Goal: Find specific page/section: Find specific page/section

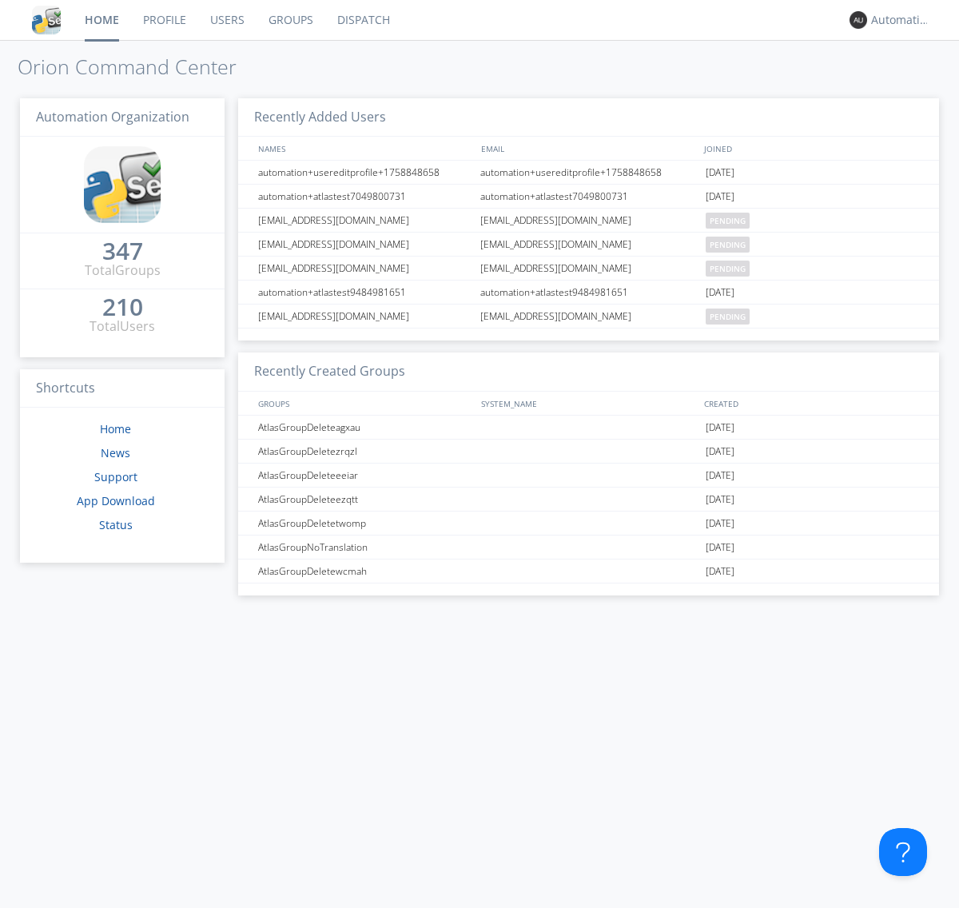
click at [362, 20] on link "Dispatch" at bounding box center [363, 20] width 77 height 40
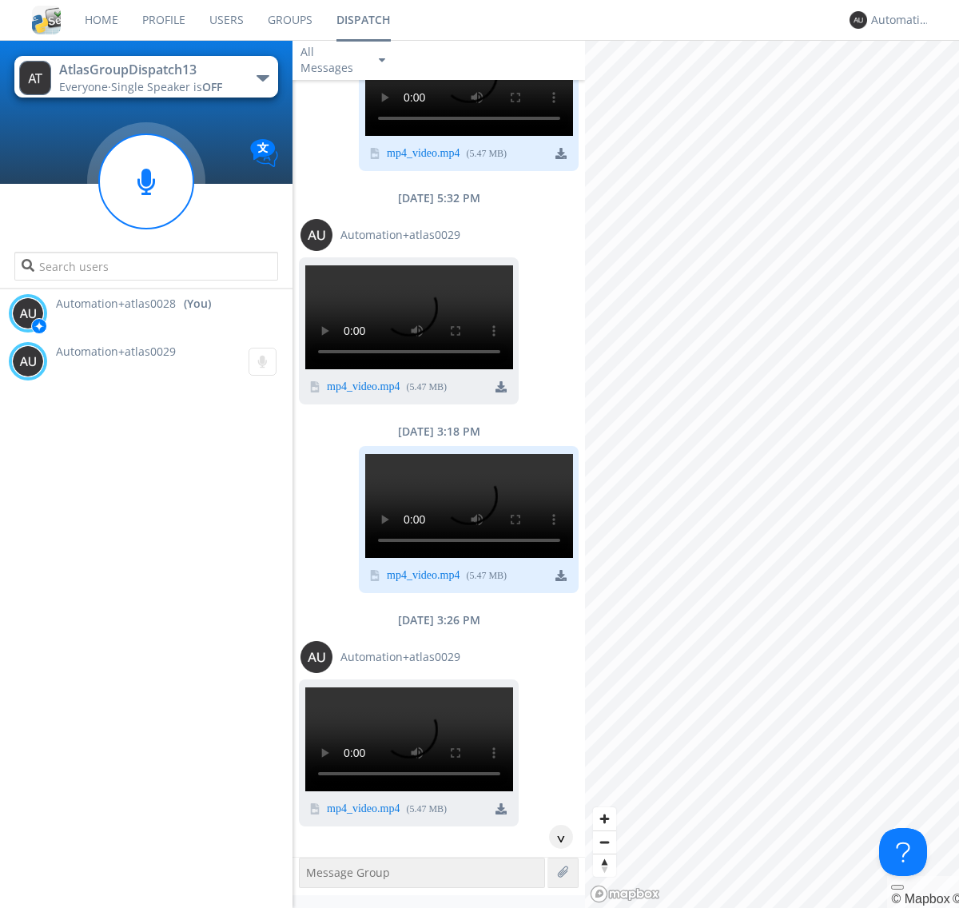
scroll to position [1129, 0]
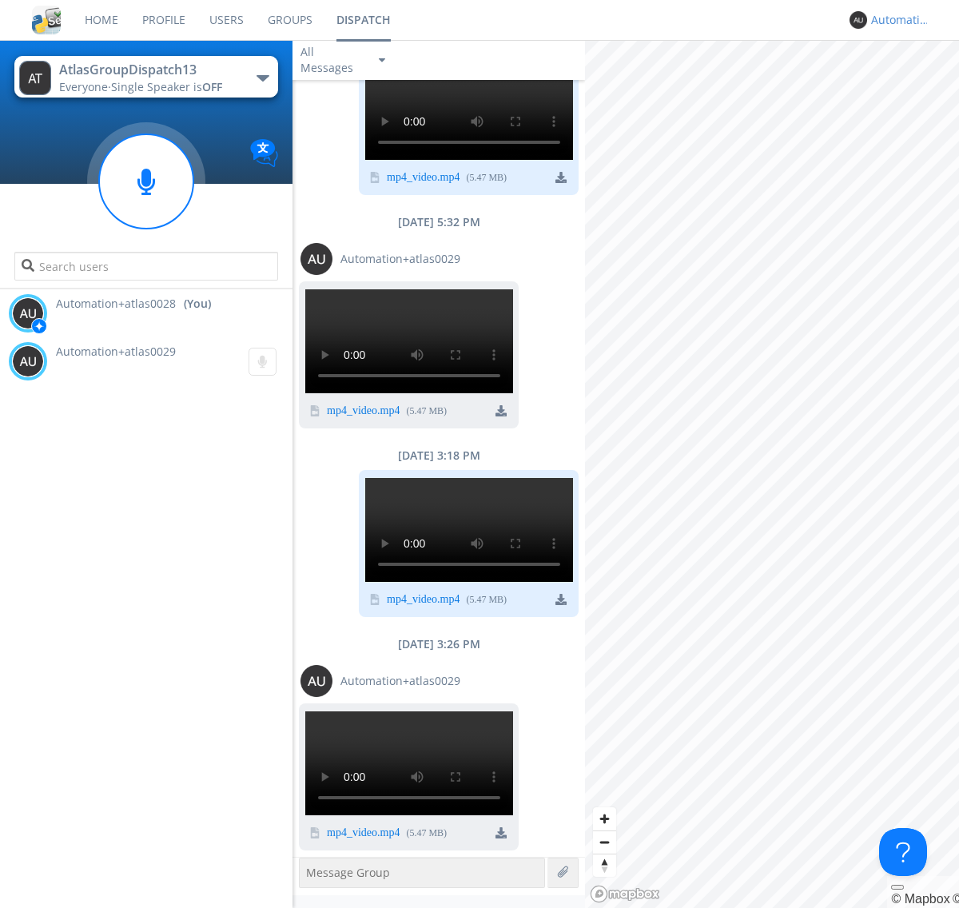
click at [896, 20] on div "Automation+atlas0028" at bounding box center [901, 20] width 60 height 16
